Goal: Check status: Check status

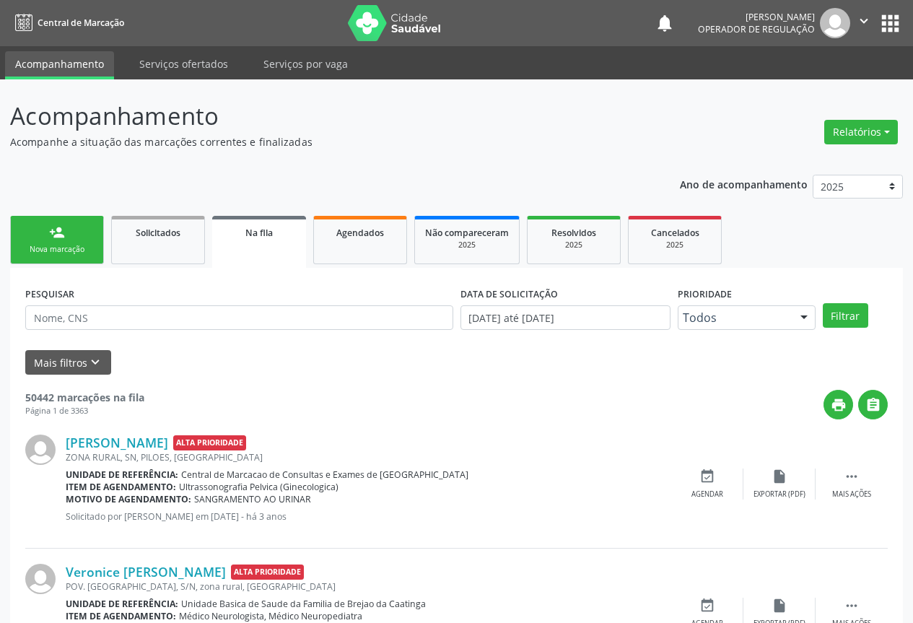
scroll to position [104, 0]
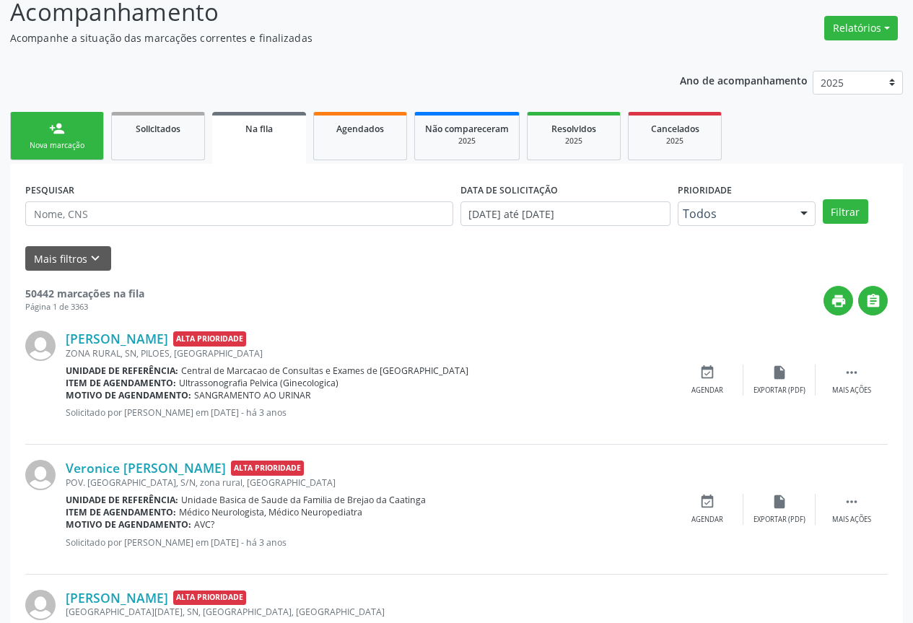
click at [77, 144] on div "Nova marcação" at bounding box center [57, 145] width 72 height 11
click at [77, 45] on p "Acompanhe a situação das marcações correntes e finalizadas" at bounding box center [322, 37] width 625 height 15
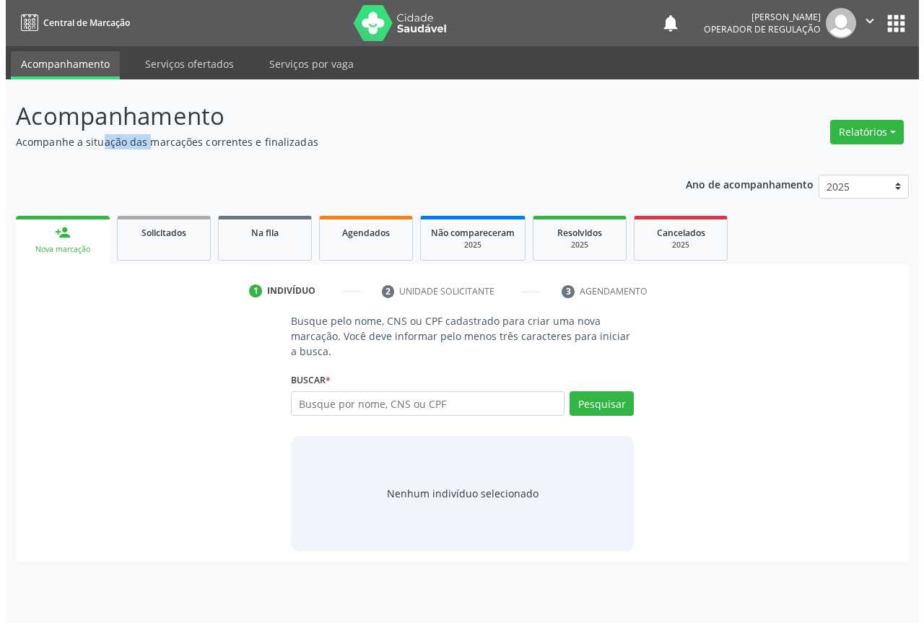
scroll to position [0, 0]
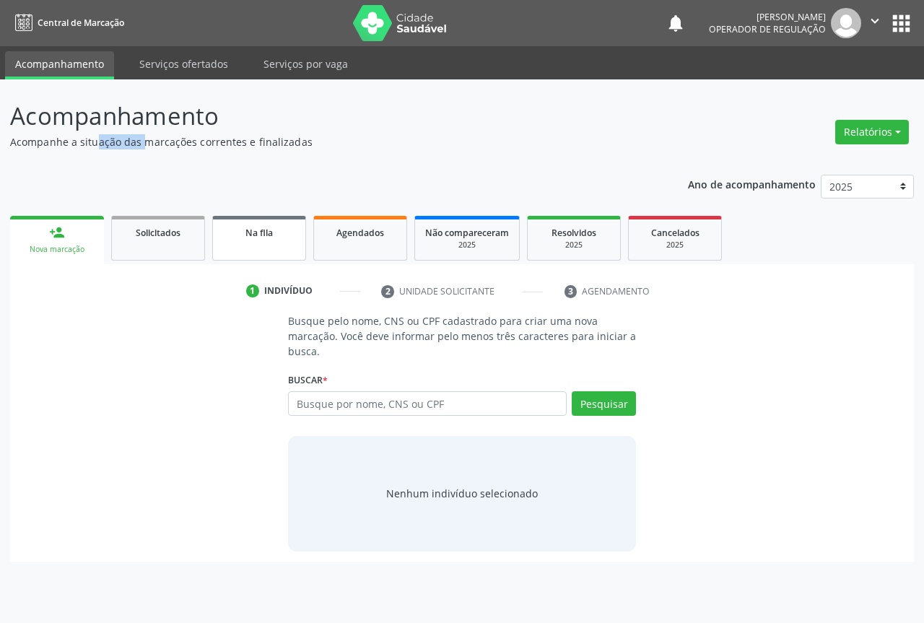
click at [258, 238] on span "Na fila" at bounding box center [258, 233] width 27 height 12
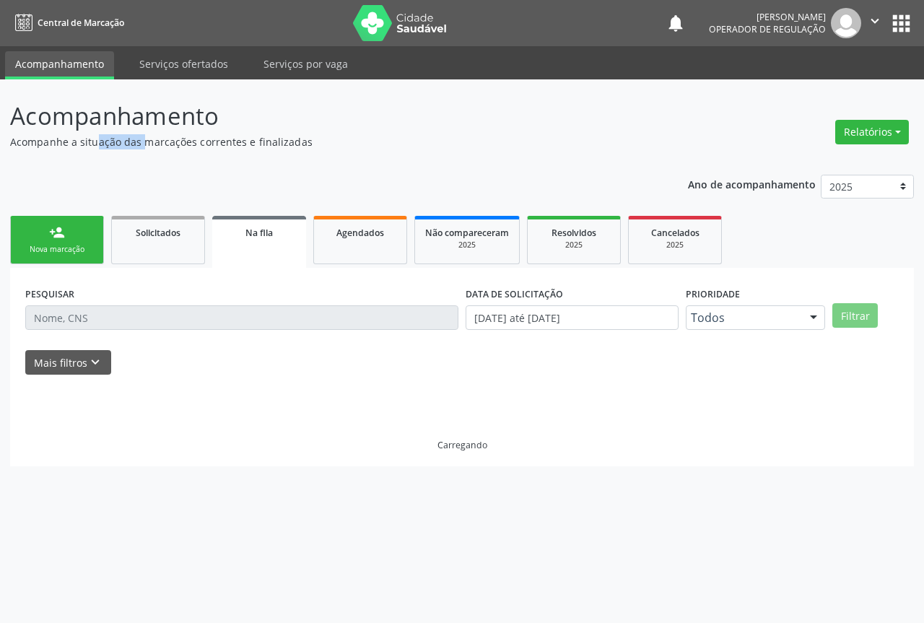
click at [258, 238] on span "Na fila" at bounding box center [258, 233] width 27 height 12
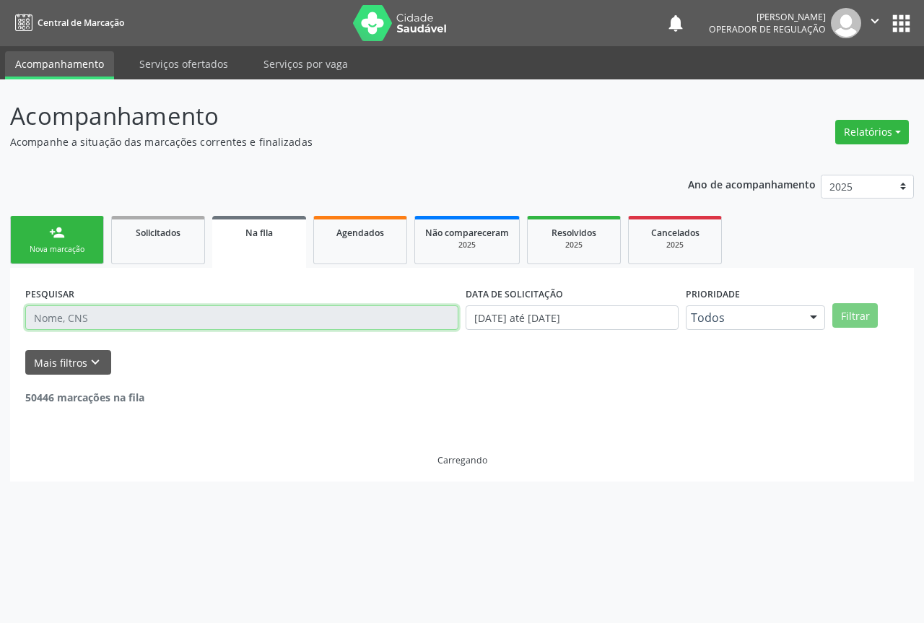
click at [90, 321] on input "text" at bounding box center [241, 317] width 433 height 25
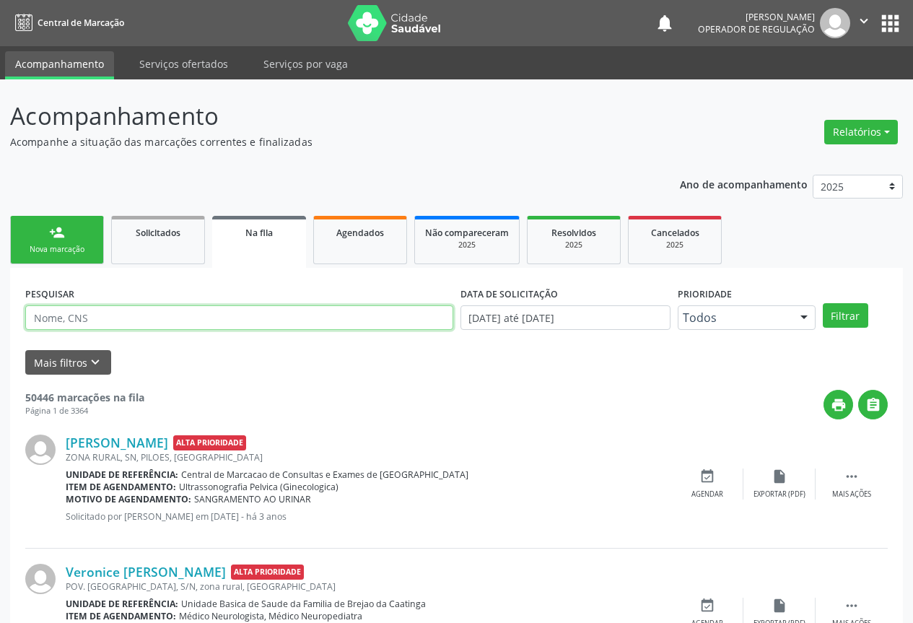
click at [90, 321] on input "text" at bounding box center [239, 317] width 428 height 25
type input "704707740759938"
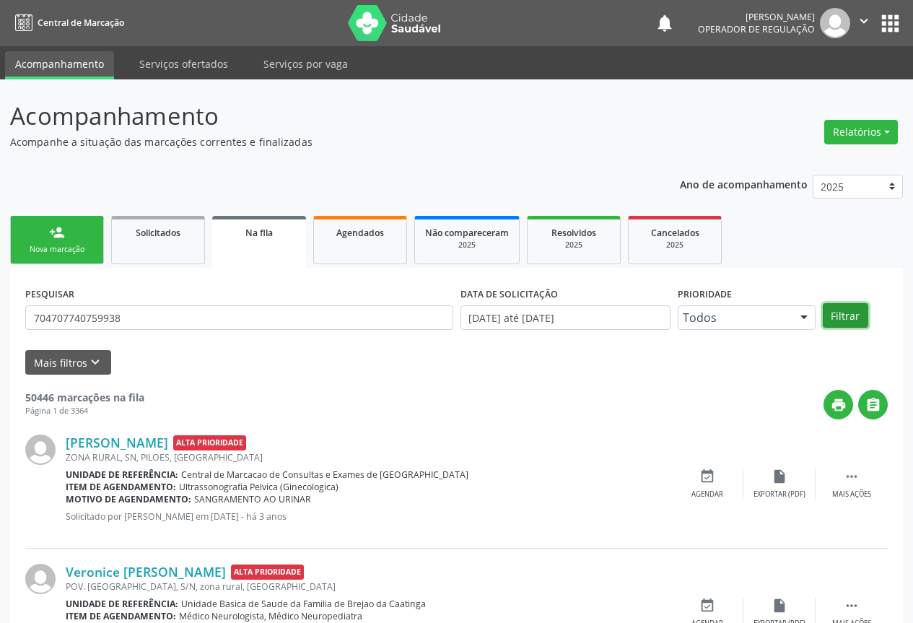
click at [850, 320] on button "Filtrar" at bounding box center [845, 315] width 45 height 25
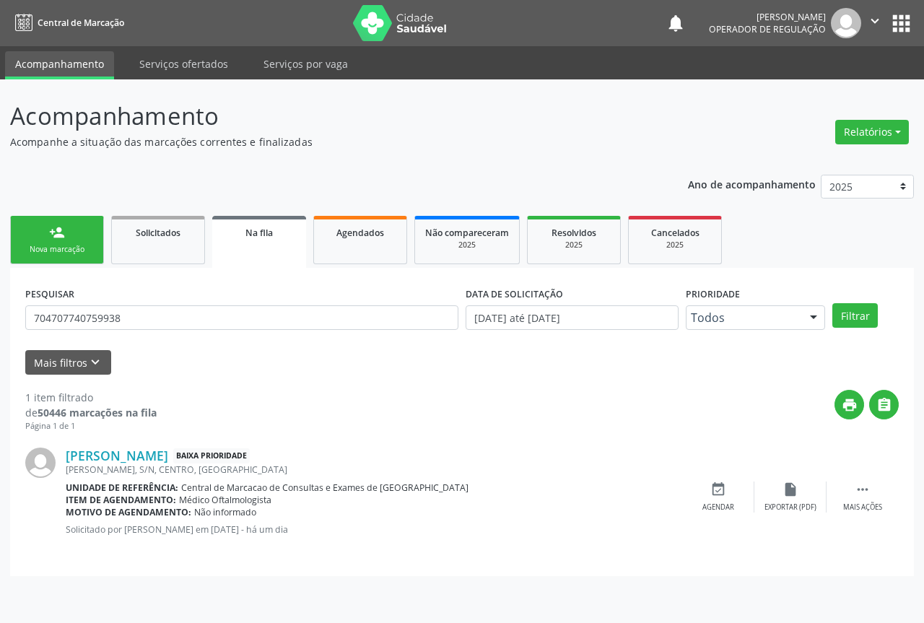
click at [874, 18] on icon "" at bounding box center [875, 21] width 16 height 16
click at [810, 95] on link "Sair" at bounding box center [838, 88] width 100 height 20
